Goal: Task Accomplishment & Management: Manage account settings

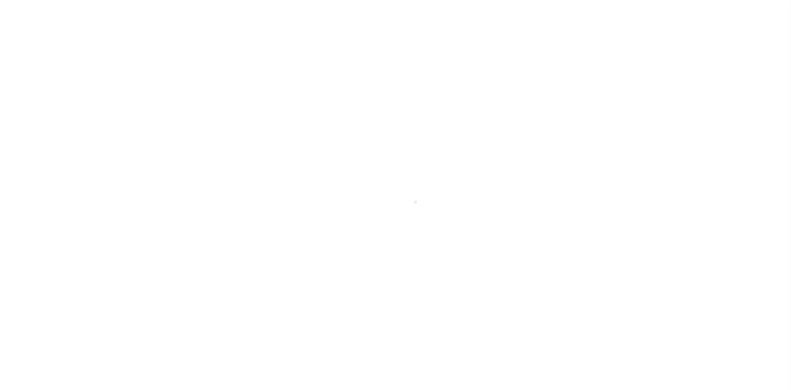
select select "2297"
select select "Residential"
select select
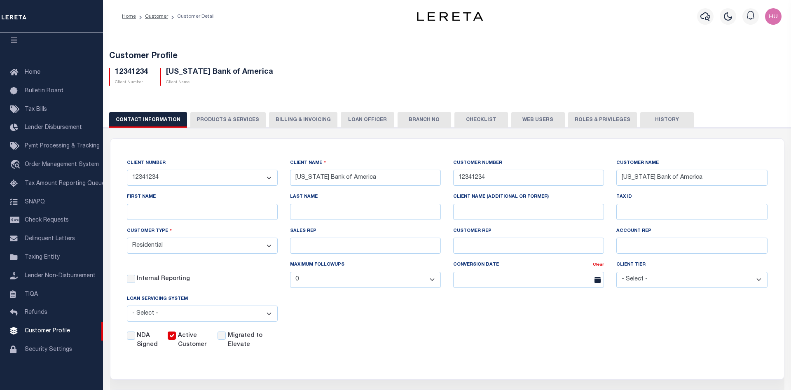
click at [228, 121] on button "PRODUCTS & SERVICES" at bounding box center [227, 120] width 75 height 16
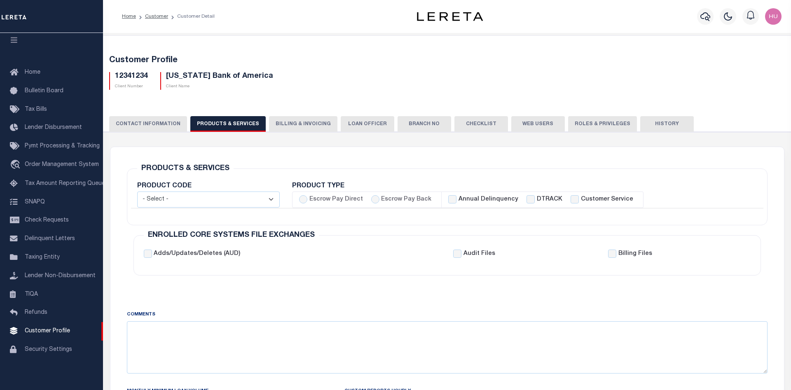
click at [390, 198] on label "Escrow Pay Back" at bounding box center [406, 199] width 50 height 9
click at [379, 198] on input "Escrow Pay Back" at bounding box center [375, 199] width 8 height 8
radio input "true"
checkbox input "true"
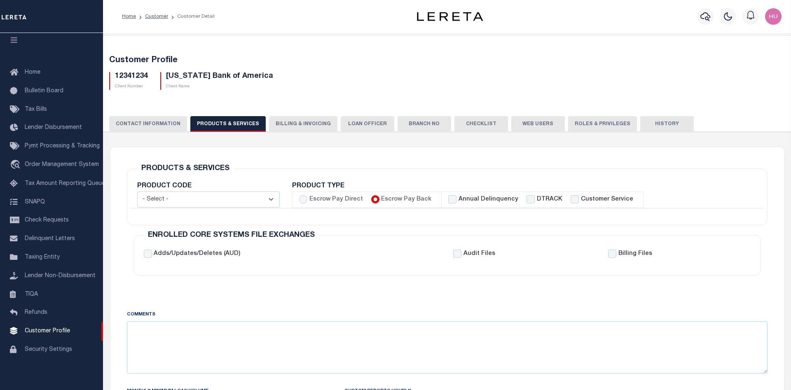
checkbox input "true"
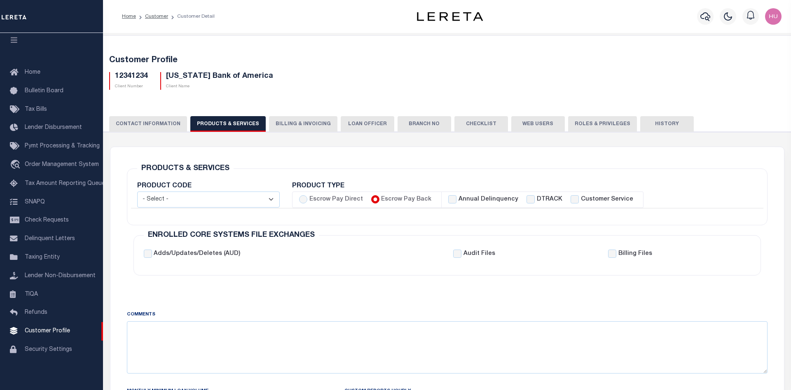
checkbox input "true"
checkbox input "false"
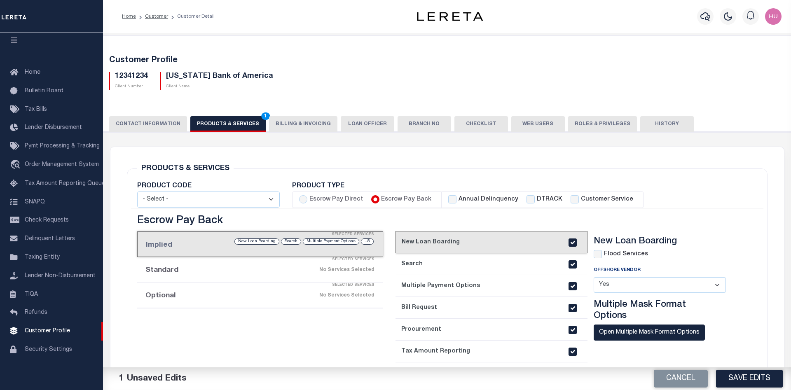
scroll to position [126, 0]
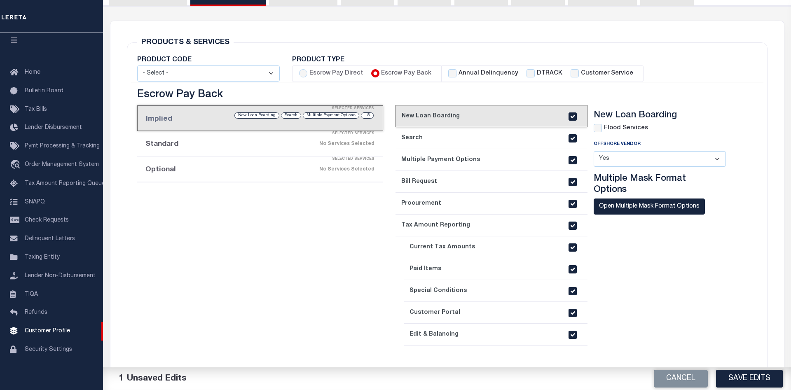
click at [202, 149] on li "Standard Selected Services No Services Selected" at bounding box center [260, 144] width 246 height 26
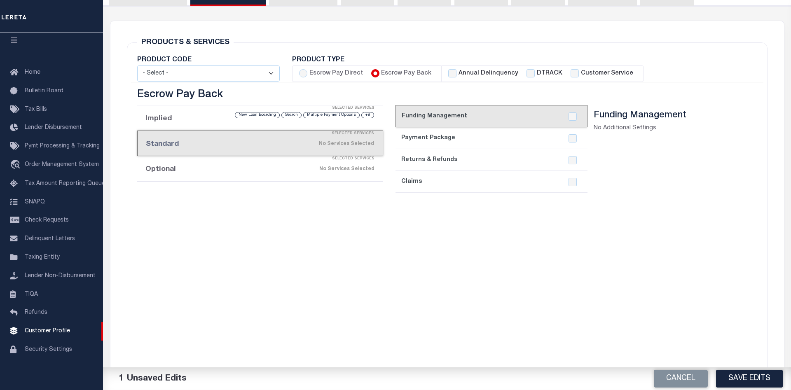
click at [188, 172] on li "Optional Selected Services No Services Selected" at bounding box center [260, 169] width 246 height 26
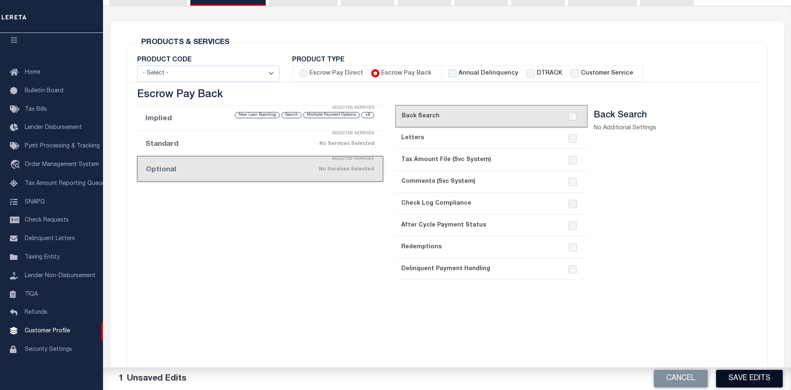
click at [755, 378] on button "Save Edits" at bounding box center [749, 379] width 67 height 18
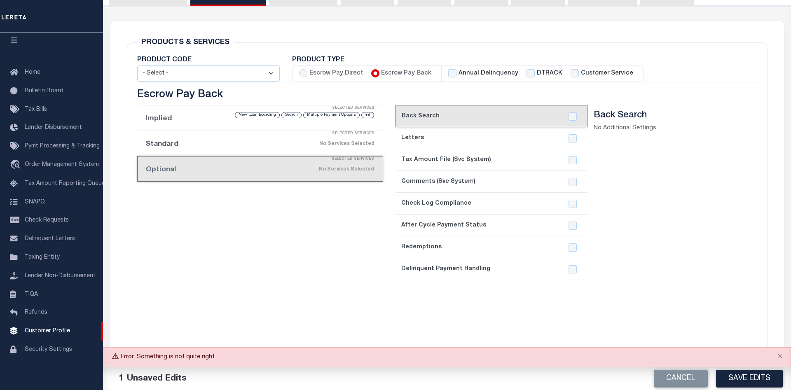
click at [476, 72] on label "Annual Delinquency" at bounding box center [488, 73] width 60 height 9
click at [456, 72] on input "Annual Delinquency" at bounding box center [452, 73] width 8 height 8
checkbox input "true"
checkbox input "false"
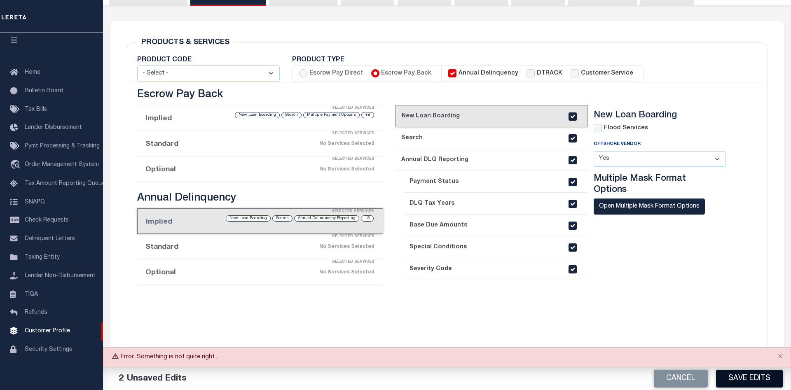
click at [745, 379] on button "Save Edits" at bounding box center [749, 379] width 67 height 18
click at [778, 355] on button "Close" at bounding box center [780, 357] width 21 height 18
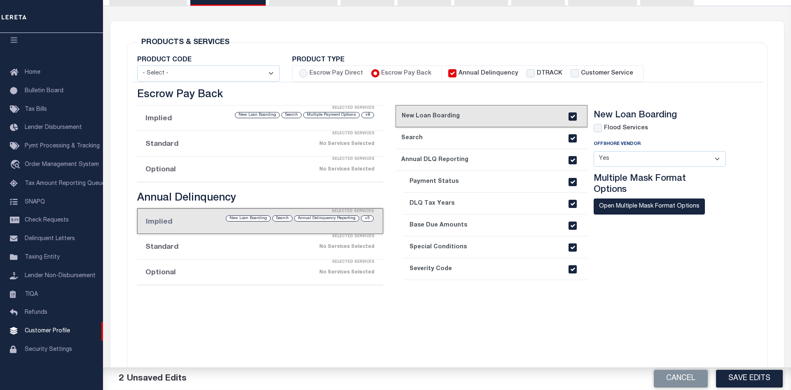
click at [477, 71] on label "Annual Delinquency" at bounding box center [488, 73] width 60 height 9
click at [456, 71] on input "Annual Delinquency" at bounding box center [452, 73] width 8 height 8
checkbox input "false"
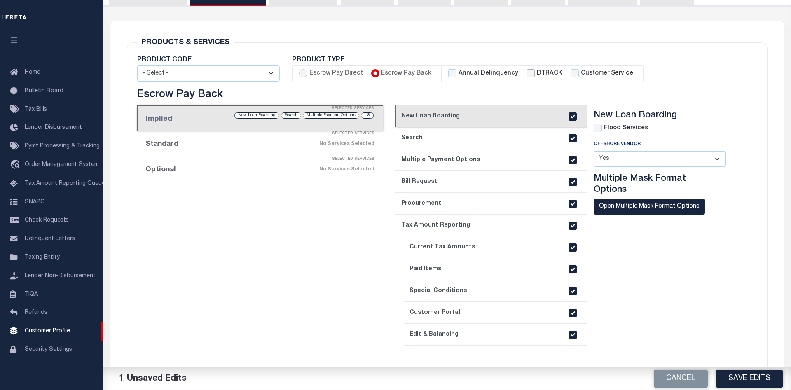
click at [526, 72] on input "DTRACK" at bounding box center [530, 73] width 8 height 8
checkbox input "true"
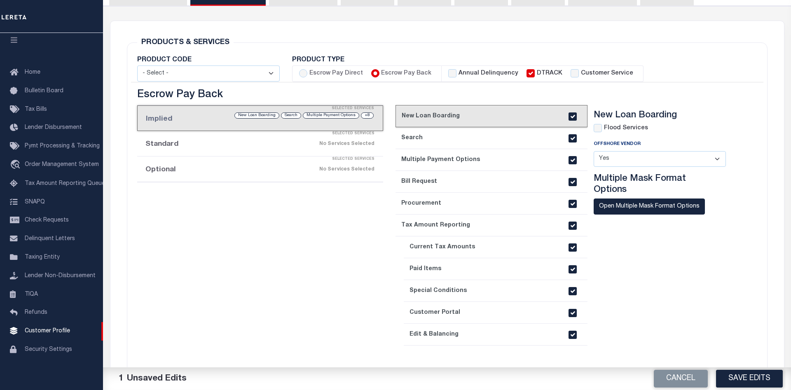
checkbox input "true"
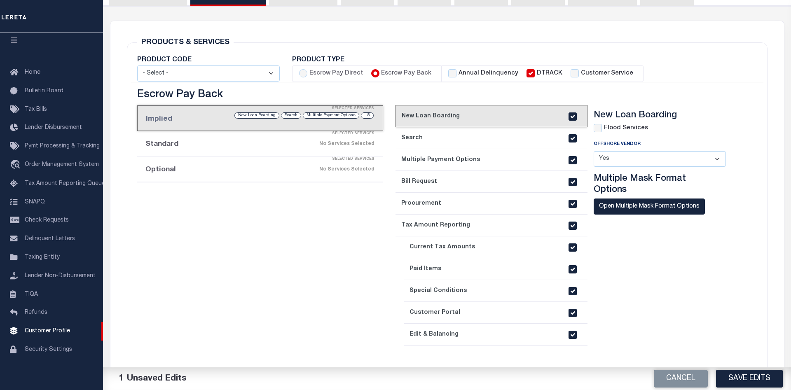
checkbox input "false"
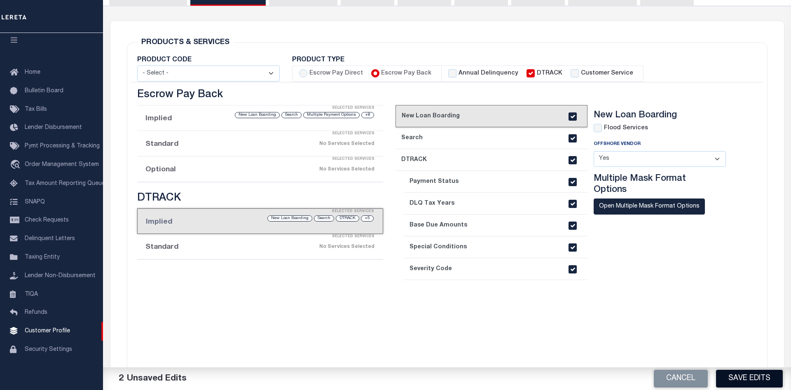
click at [742, 379] on button "Save Edits" at bounding box center [749, 379] width 67 height 18
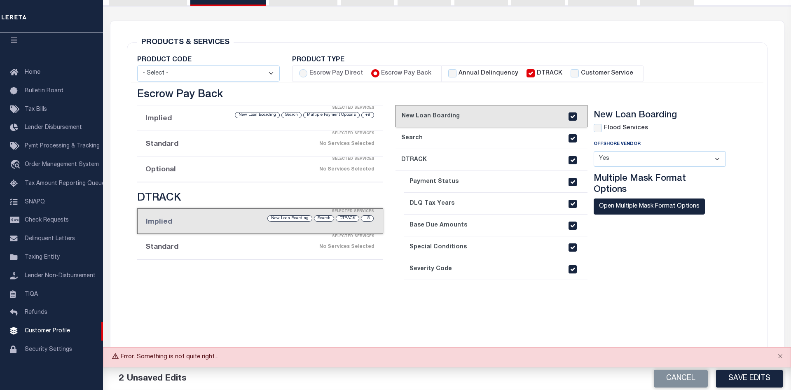
click at [454, 72] on div "Annual Delinquency" at bounding box center [483, 73] width 70 height 9
click at [448, 73] on input "Annual Delinquency" at bounding box center [452, 73] width 8 height 8
checkbox input "true"
checkbox input "false"
checkbox input "true"
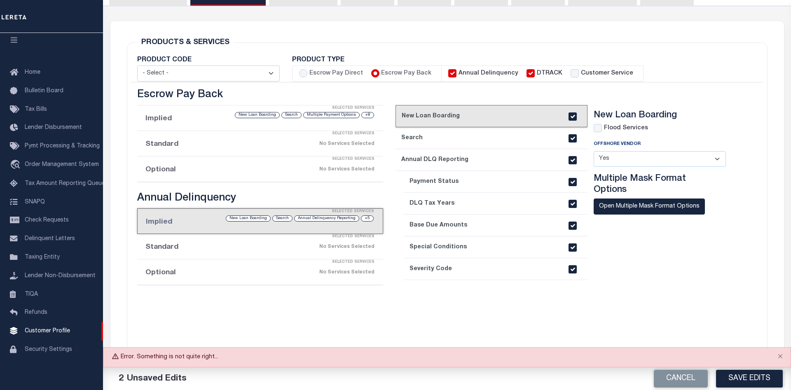
checkbox input "true"
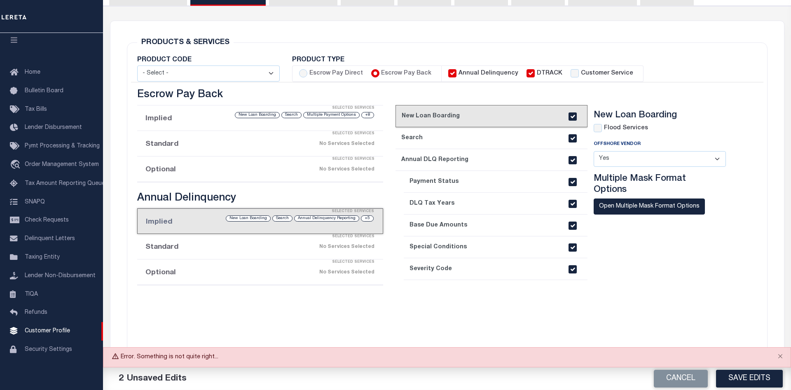
checkbox input "true"
checkbox input "false"
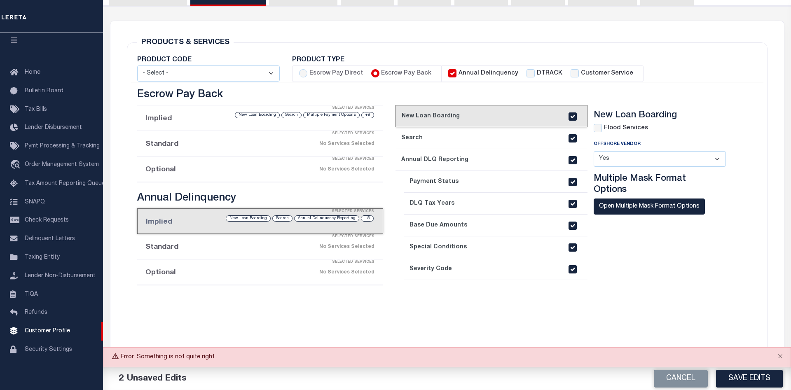
checkbox input "false"
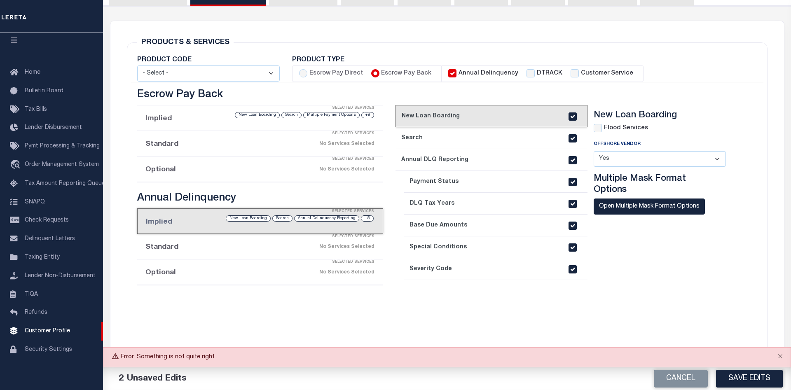
checkbox input "false"
click at [570, 75] on input "Customer Service" at bounding box center [574, 73] width 8 height 8
checkbox input "true"
click at [526, 72] on input "DTRACK" at bounding box center [530, 73] width 8 height 8
checkbox input "true"
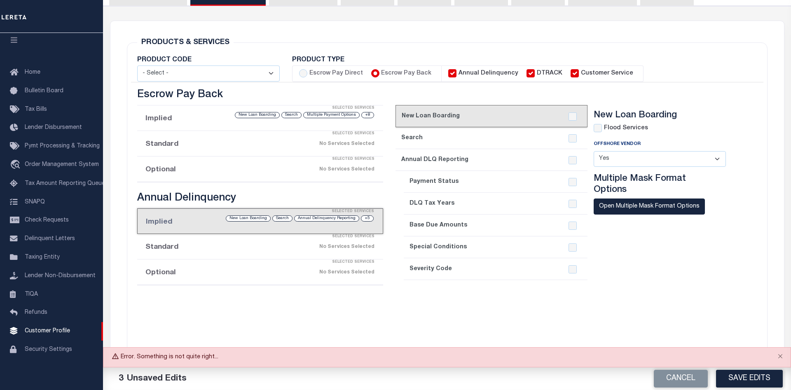
checkbox input "false"
checkbox input "true"
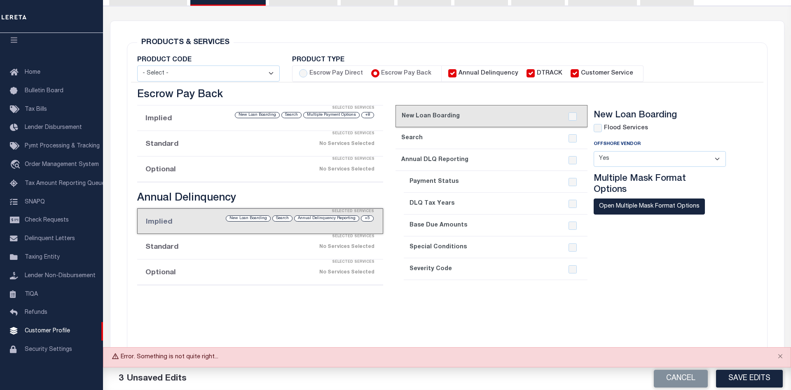
checkbox input "true"
checkbox input "false"
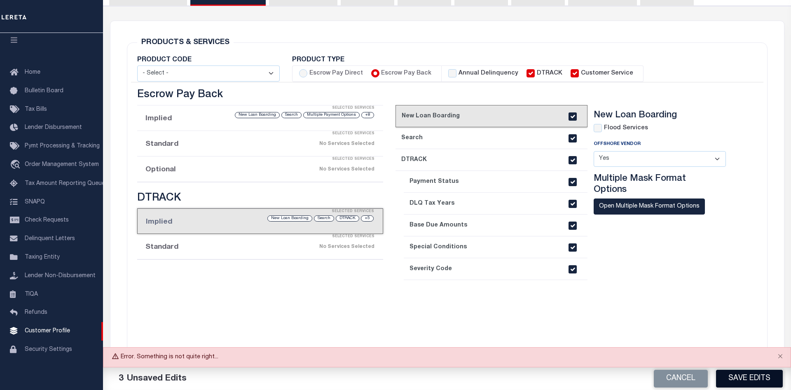
click at [738, 376] on button "Save Edits" at bounding box center [749, 379] width 67 height 18
click at [779, 356] on button "Close" at bounding box center [780, 357] width 21 height 18
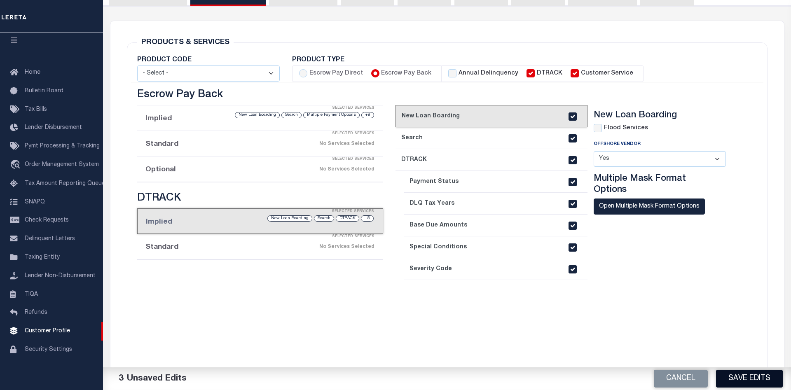
click at [748, 378] on button "Save Edits" at bounding box center [749, 379] width 67 height 18
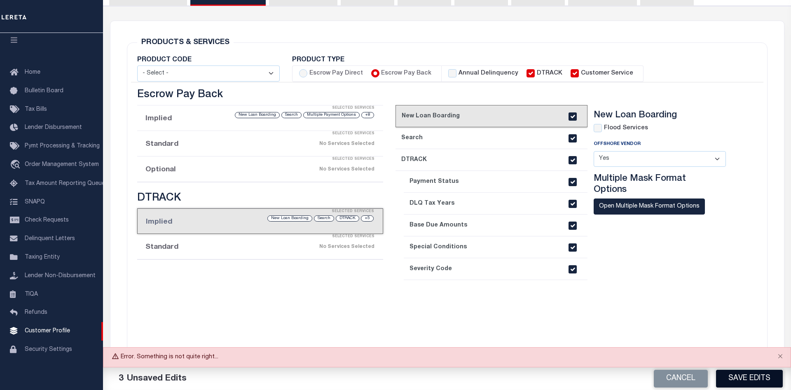
click at [748, 378] on button "Save Edits" at bounding box center [749, 379] width 67 height 18
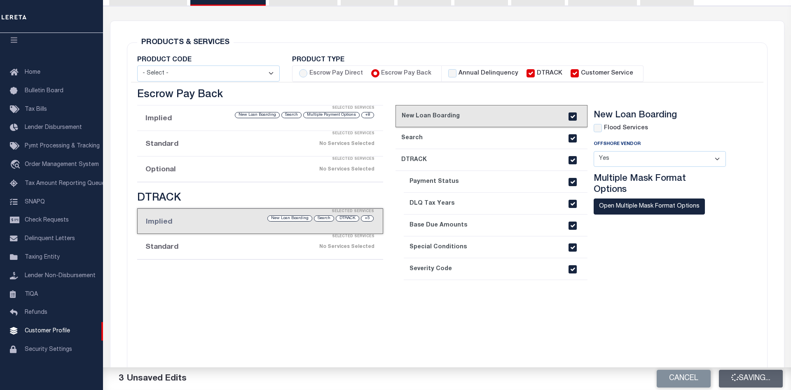
click at [748, 378] on button "Saving..." at bounding box center [751, 379] width 64 height 18
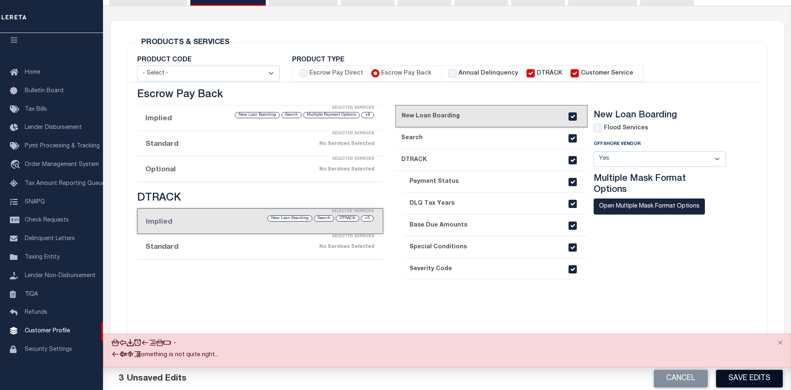
click at [748, 378] on div "Cancel Save Edits" at bounding box center [619, 378] width 344 height 23
click at [748, 378] on button "Save Edits" at bounding box center [749, 379] width 67 height 18
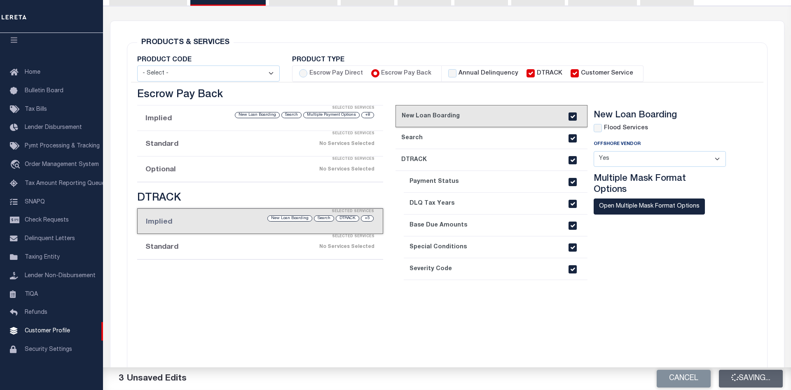
click at [748, 378] on div "Cancel Saving..." at bounding box center [619, 378] width 344 height 23
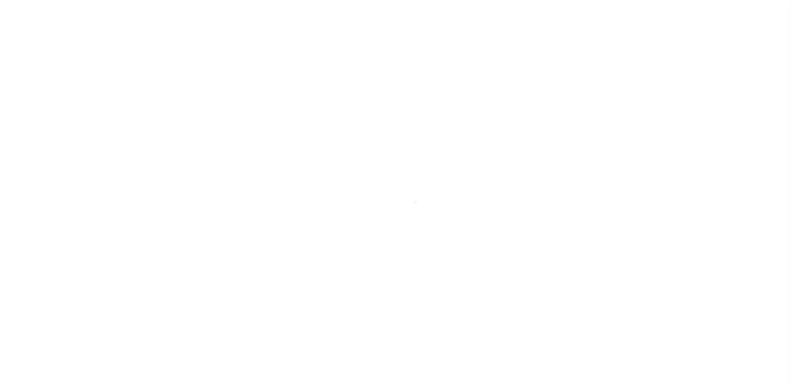
select select "Residential"
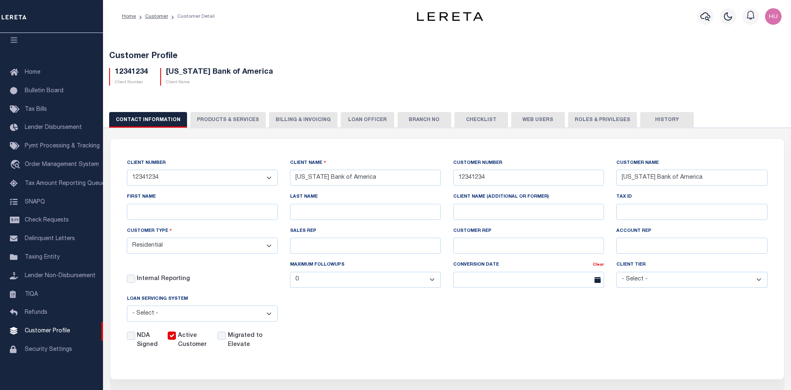
scroll to position [84, 0]
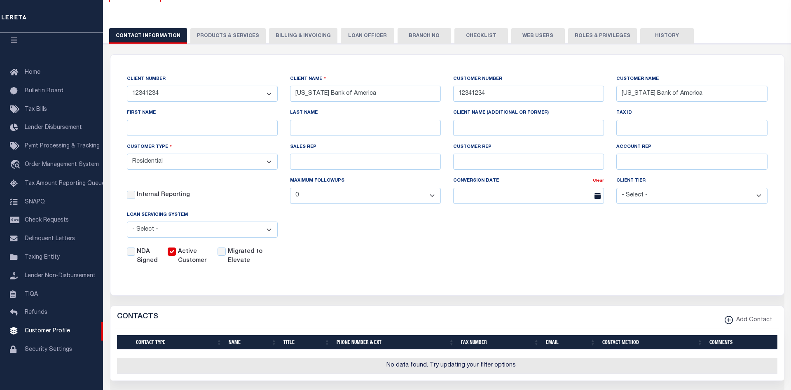
click at [233, 36] on button "PRODUCTS & SERVICES" at bounding box center [227, 36] width 75 height 16
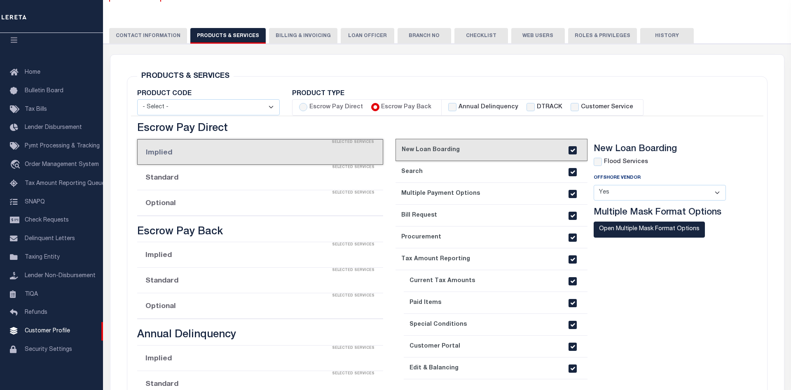
radio input "false"
checkbox input "false"
checkbox input "true"
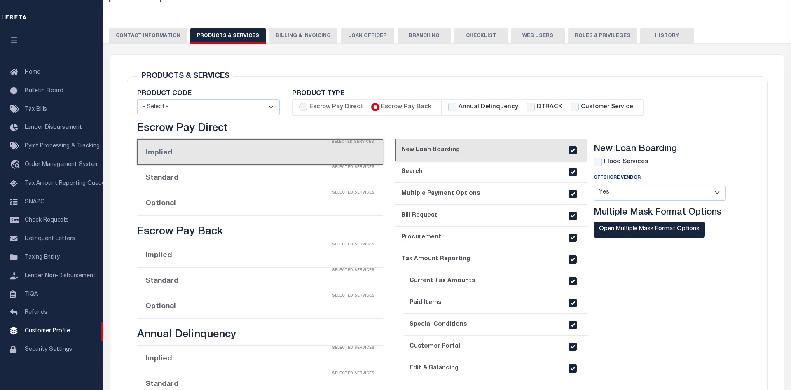
checkbox input "true"
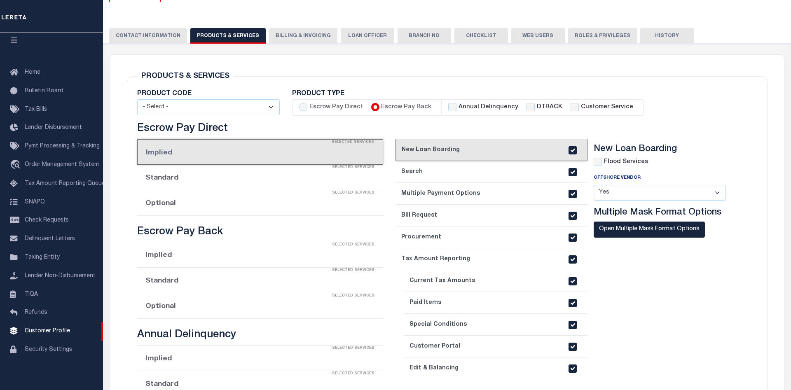
checkbox input "true"
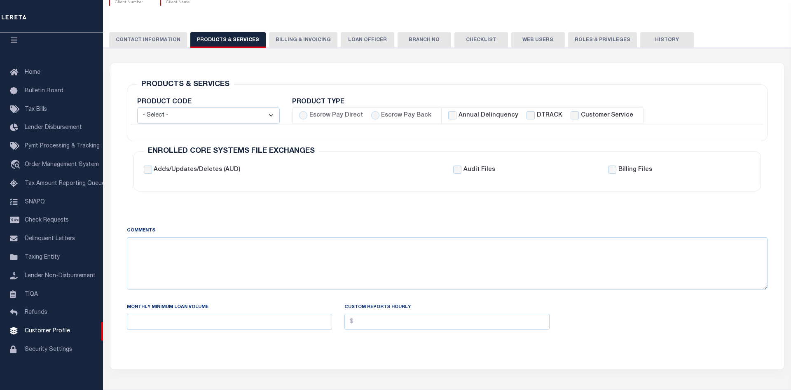
click at [395, 117] on label "Escrow Pay Back" at bounding box center [406, 115] width 50 height 9
click at [379, 117] on input "Escrow Pay Back" at bounding box center [375, 115] width 8 height 8
radio input "true"
checkbox input "true"
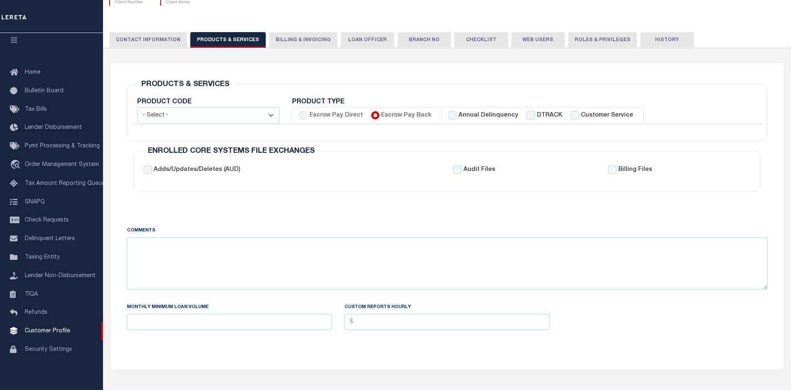
checkbox input "true"
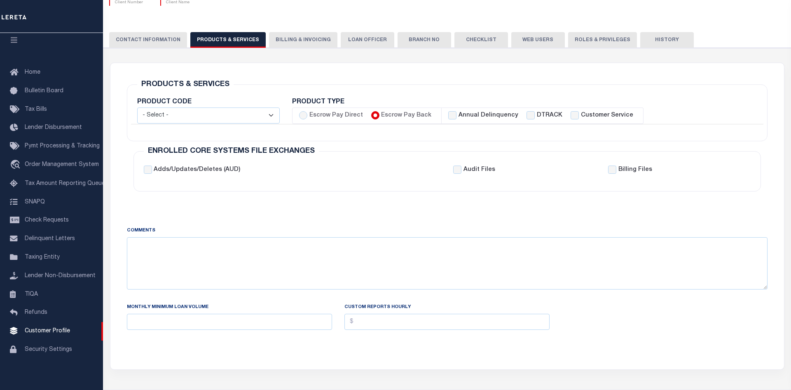
checkbox input "true"
checkbox input "false"
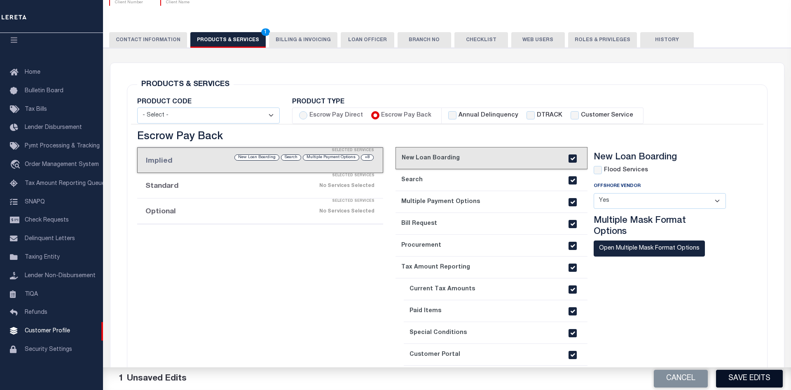
click at [756, 376] on button "Save Edits" at bounding box center [749, 379] width 67 height 18
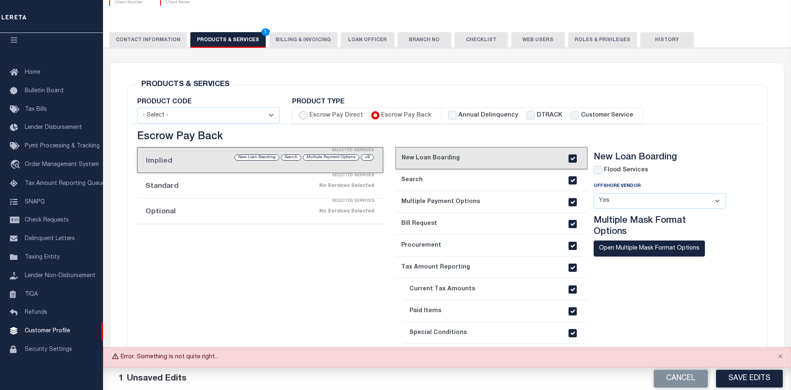
click at [305, 116] on input "Escrow Pay Direct" at bounding box center [303, 115] width 8 height 8
radio input "true"
checkbox input "true"
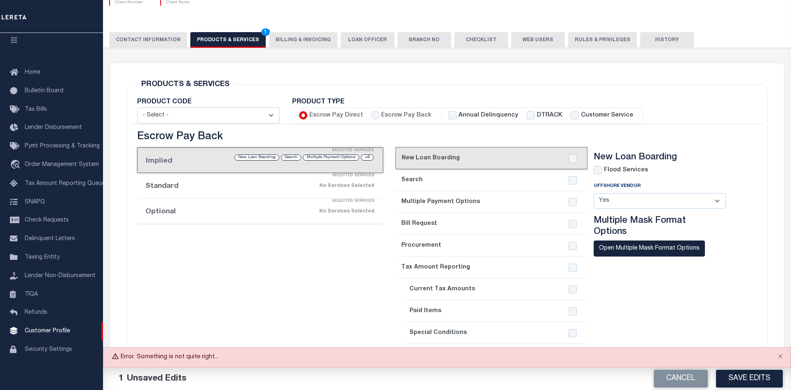
checkbox input "true"
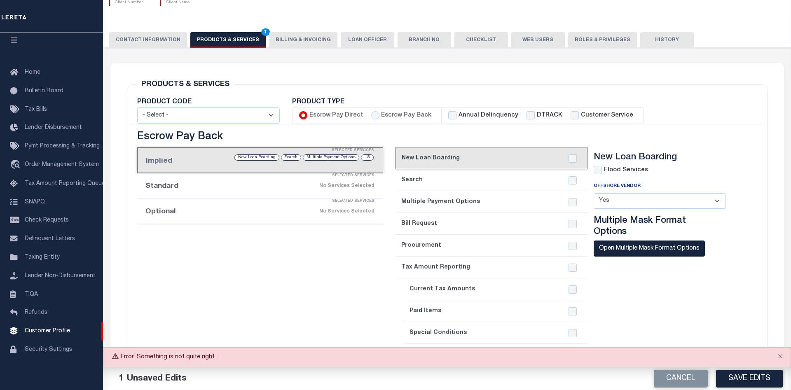
checkbox input "true"
checkbox input "false"
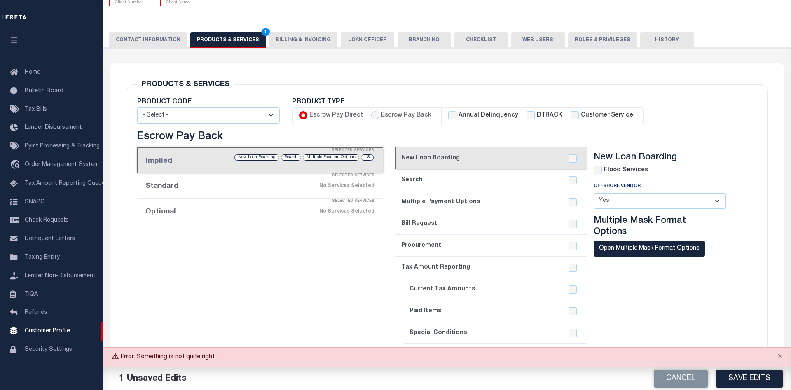
checkbox input "false"
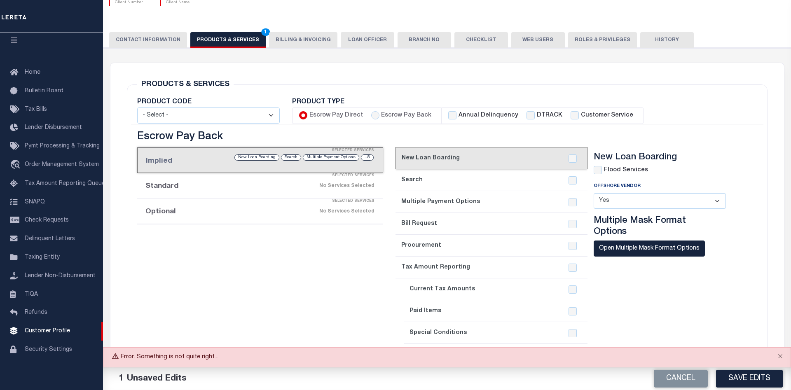
checkbox input "false"
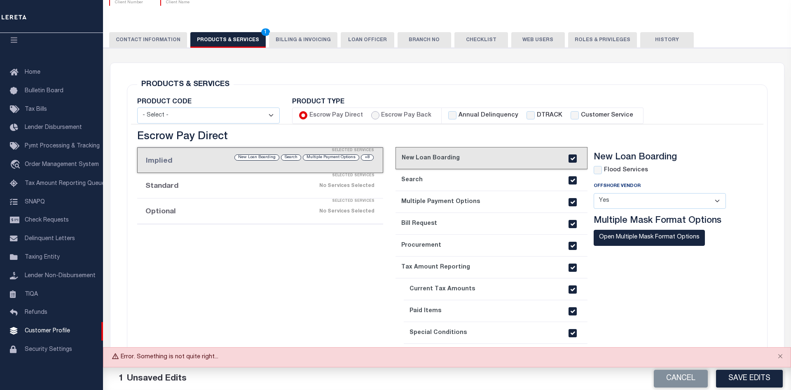
click at [373, 116] on input "Escrow Pay Back" at bounding box center [375, 115] width 8 height 8
radio input "true"
checkbox input "true"
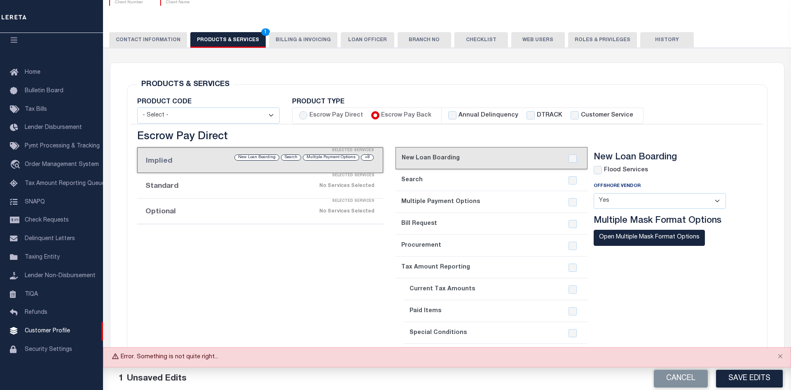
checkbox input "true"
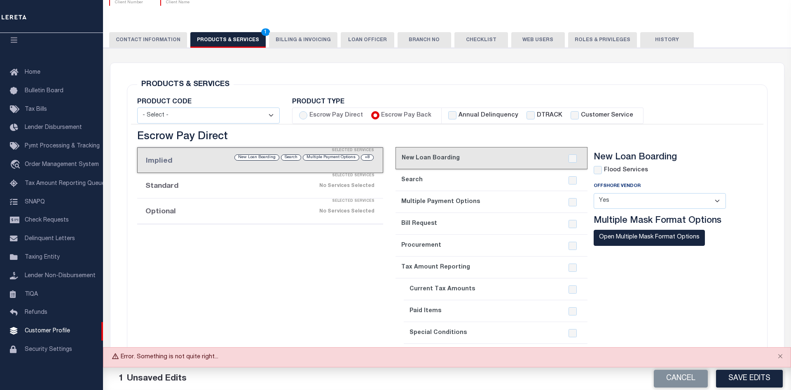
checkbox input "true"
checkbox input "false"
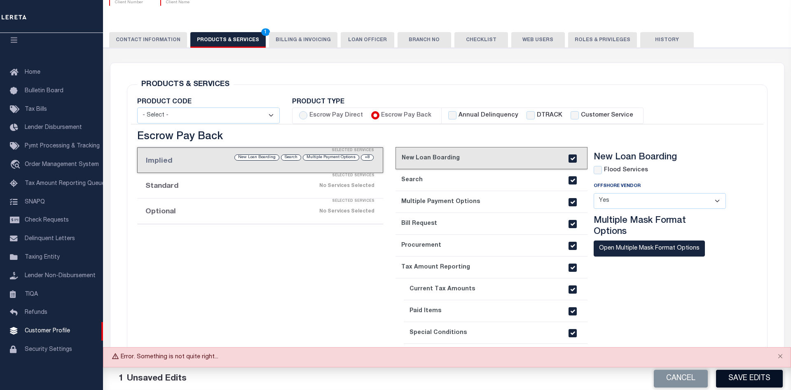
click at [765, 380] on button "Save Edits" at bounding box center [749, 379] width 67 height 18
click at [606, 313] on section "New Loan Boarding Flood Services Offshore Vendor - Select - Yes No" at bounding box center [665, 283] width 145 height 262
click at [752, 375] on button "Save Edits" at bounding box center [749, 379] width 67 height 18
click at [778, 356] on button "Close" at bounding box center [780, 357] width 21 height 18
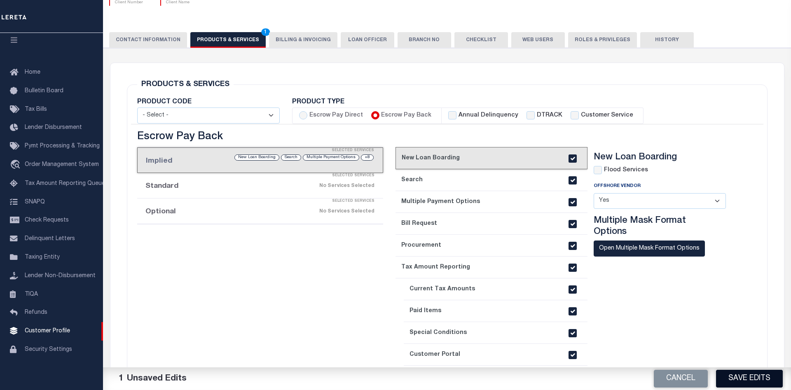
click at [760, 372] on button "Save Edits" at bounding box center [749, 379] width 67 height 18
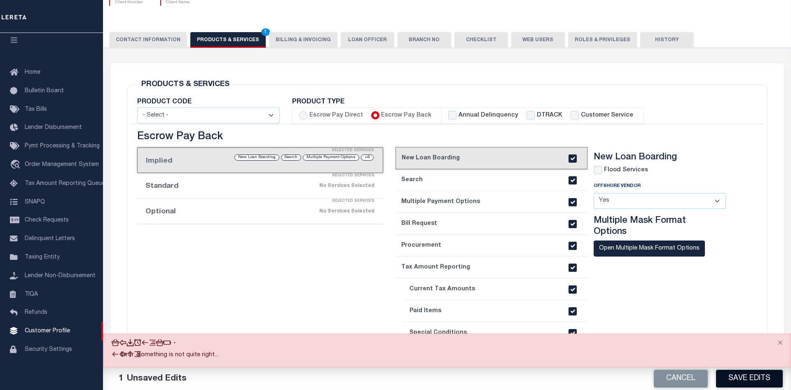
click at [751, 377] on button "Save Edits" at bounding box center [749, 379] width 67 height 18
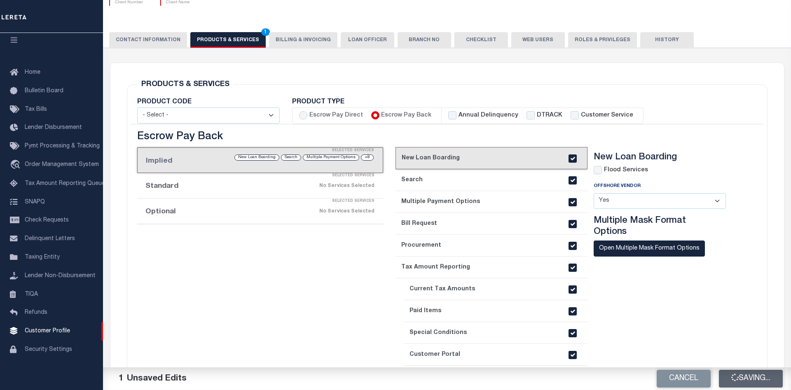
click at [751, 377] on button "Saving..." at bounding box center [751, 379] width 64 height 18
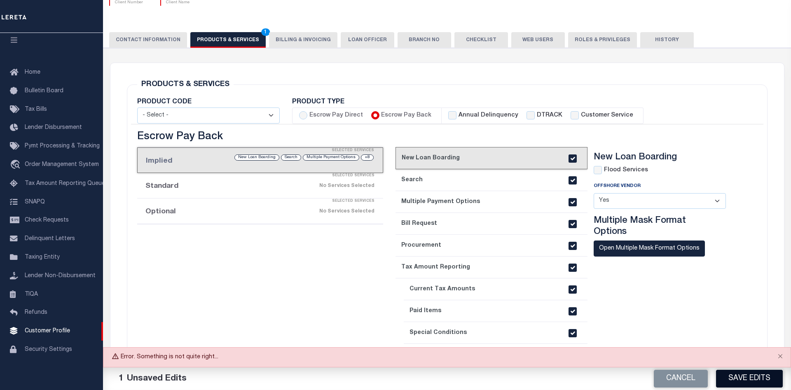
click at [751, 377] on button "Save Edits" at bounding box center [749, 379] width 67 height 18
click at [751, 377] on div "Cancel Save Edits" at bounding box center [619, 378] width 344 height 23
click at [751, 377] on button "Save Edits" at bounding box center [749, 379] width 67 height 18
click at [751, 377] on div "Cancel Save Edits" at bounding box center [619, 378] width 344 height 23
click at [751, 377] on button "Save Edits" at bounding box center [749, 379] width 67 height 18
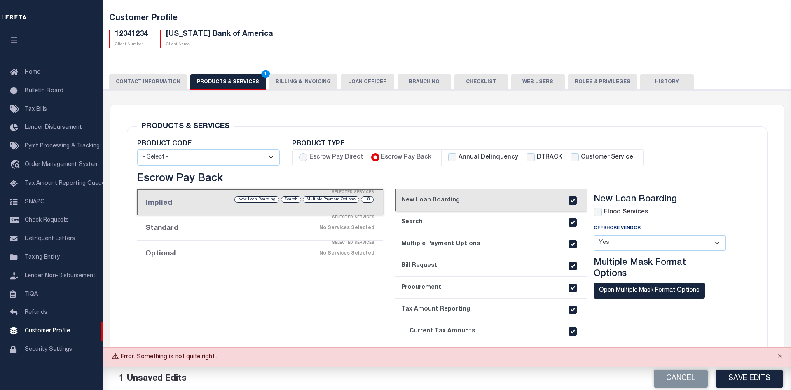
scroll to position [0, 0]
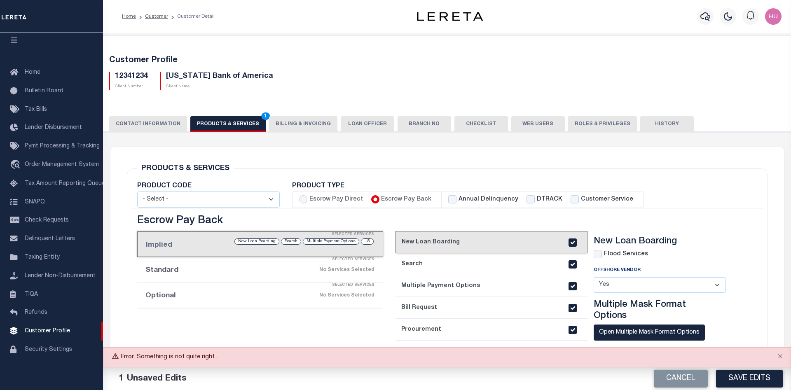
drag, startPoint x: 219, startPoint y: 358, endPoint x: 119, endPoint y: 359, distance: 99.2
click at [119, 359] on div "Error. Something is not quite right..." at bounding box center [447, 357] width 688 height 20
copy div "Error. Something is not quite right..."
click at [152, 16] on link "Customer" at bounding box center [156, 16] width 23 height 5
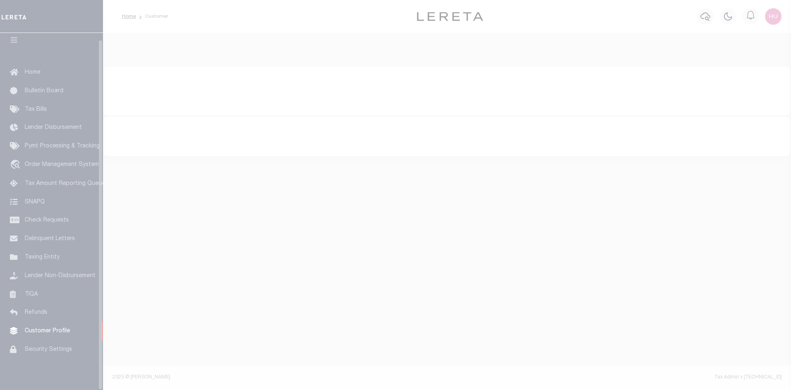
scroll to position [15, 0]
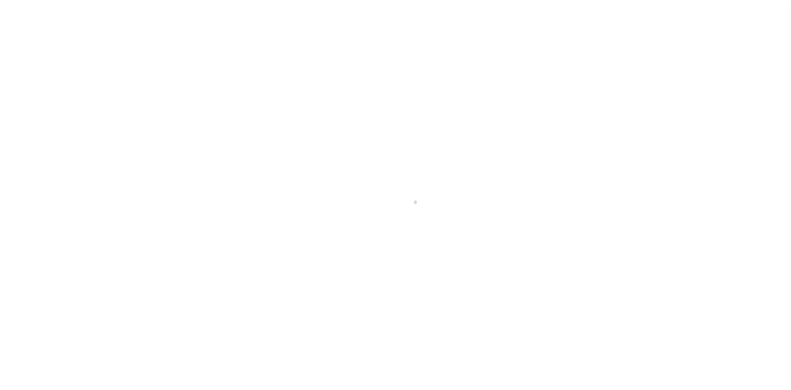
select select "2297"
select select "Residential"
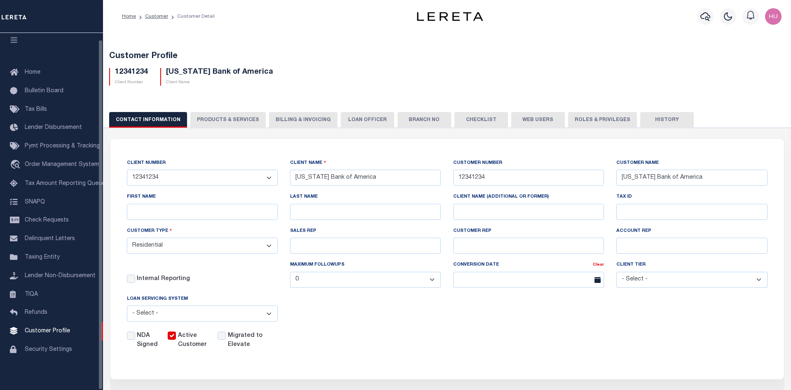
click at [123, 69] on h5 "12341234" at bounding box center [131, 72] width 33 height 9
copy h5 "12341234"
